Goal: Transaction & Acquisition: Download file/media

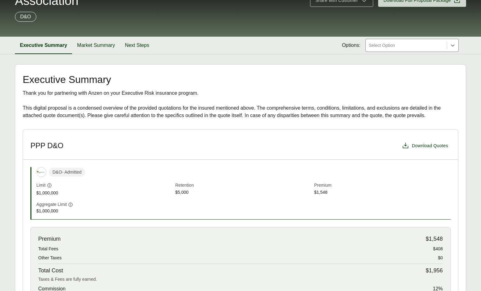
scroll to position [31, 0]
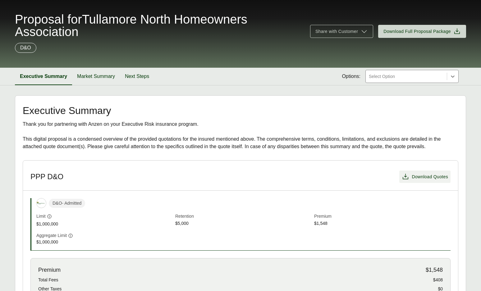
click at [428, 178] on span "Download Quotes" at bounding box center [430, 177] width 36 height 7
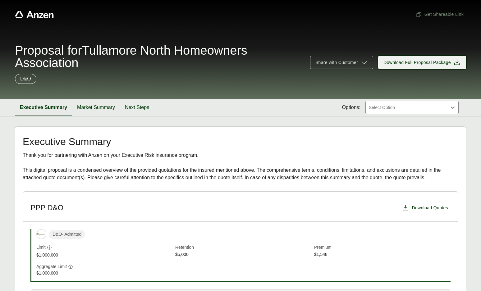
click at [454, 65] on icon at bounding box center [457, 62] width 7 height 7
click at [134, 214] on header "PPP D&O Download Quotes" at bounding box center [240, 207] width 435 height 30
